Goal: Task Accomplishment & Management: Manage account settings

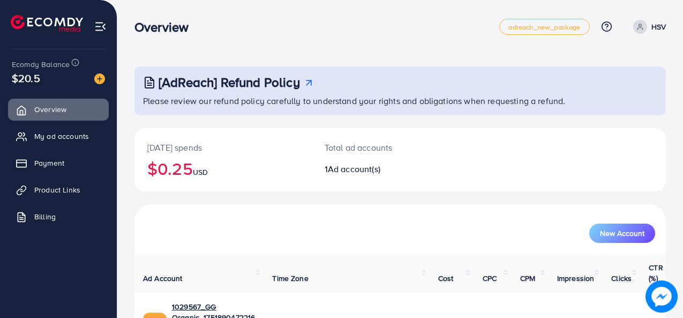
scroll to position [50, 0]
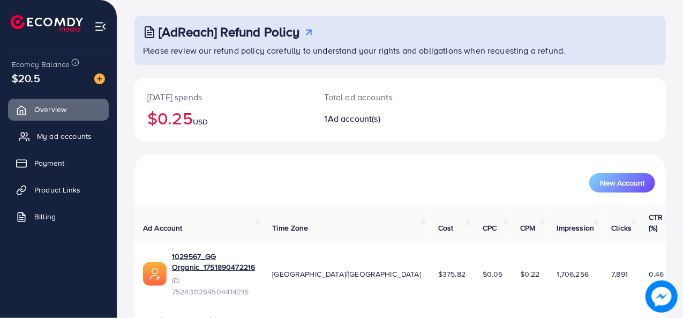
click at [75, 134] on span "My ad accounts" at bounding box center [64, 136] width 55 height 11
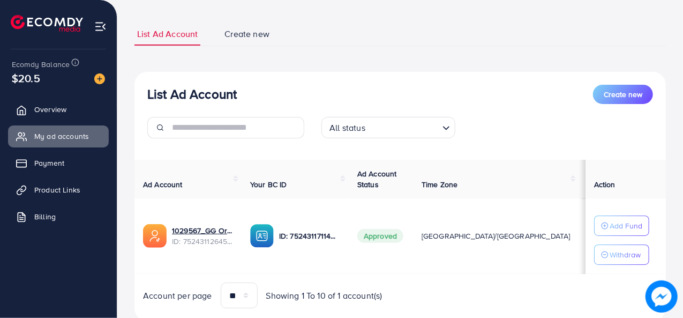
scroll to position [58, 0]
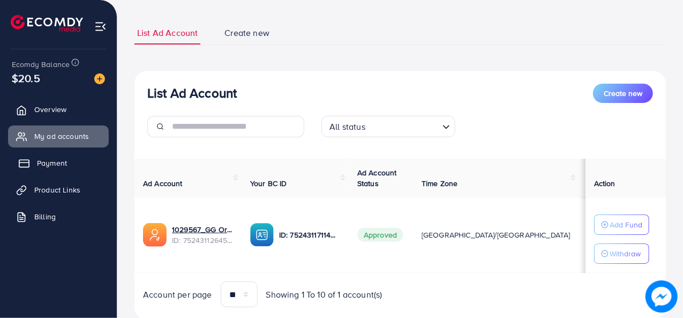
click at [58, 160] on span "Payment" at bounding box center [52, 162] width 30 height 11
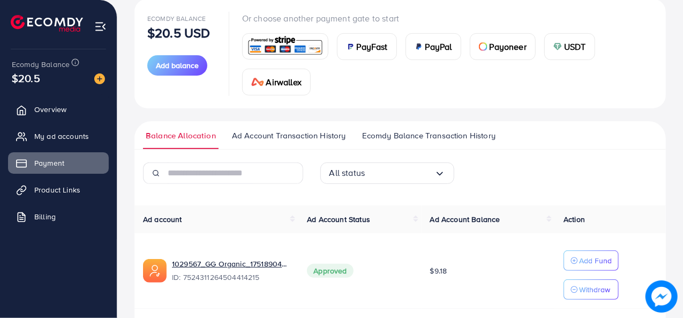
scroll to position [130, 0]
click at [297, 130] on span "Ad Account Transaction History" at bounding box center [289, 135] width 114 height 12
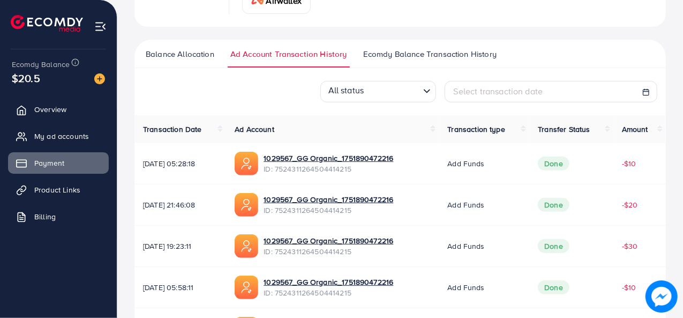
scroll to position [211, 0]
click at [66, 129] on link "My ad accounts" at bounding box center [58, 135] width 101 height 21
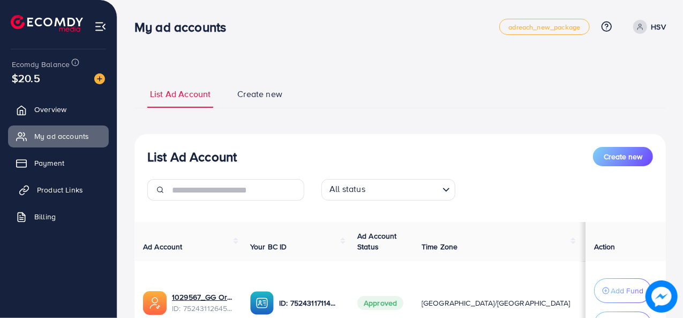
click at [56, 185] on span "Product Links" at bounding box center [60, 189] width 46 height 11
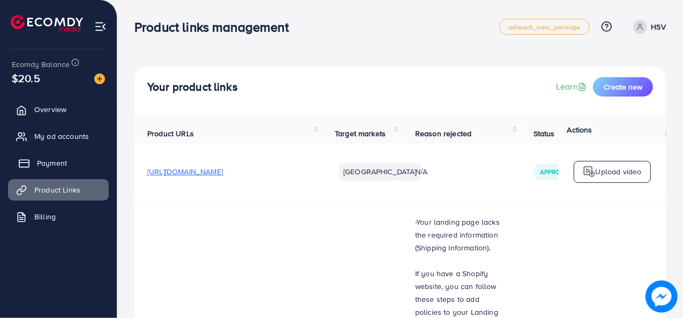
click at [55, 156] on link "Payment" at bounding box center [58, 162] width 101 height 21
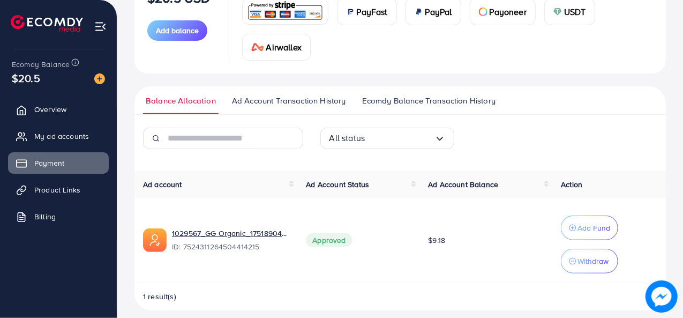
scroll to position [165, 0]
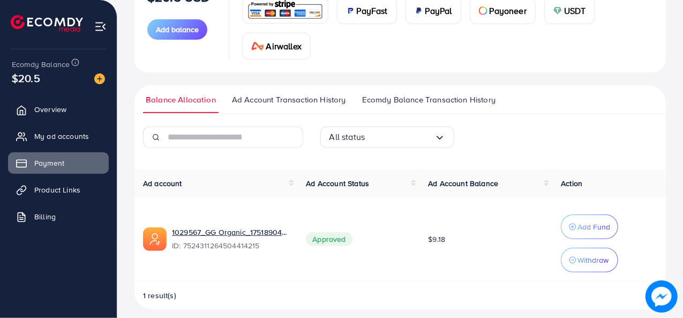
click at [414, 94] on span "Ecomdy Balance Transaction History" at bounding box center [428, 100] width 133 height 12
